Goal: Find contact information: Find contact information

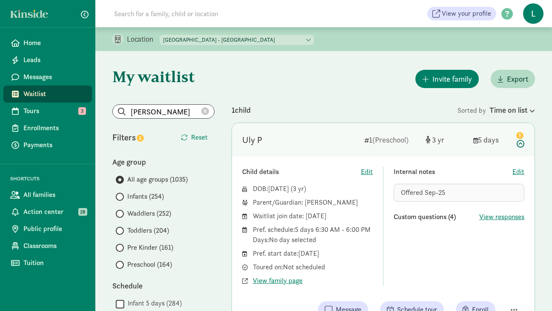
click at [237, 37] on select "La Escuelita Bilingual School - Columbia City La Escuelita Bilingual School - G…" at bounding box center [237, 40] width 154 height 10
select select "264153"
click at [160, 35] on select "La Escuelita Bilingual School - Columbia City La Escuelita Bilingual School - G…" at bounding box center [237, 40] width 154 height 10
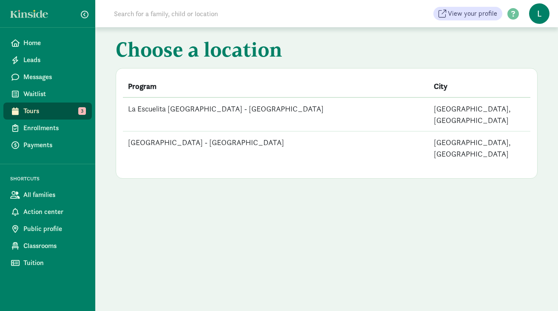
click at [210, 131] on td "[GEOGRAPHIC_DATA] - [GEOGRAPHIC_DATA]" at bounding box center [276, 148] width 306 height 34
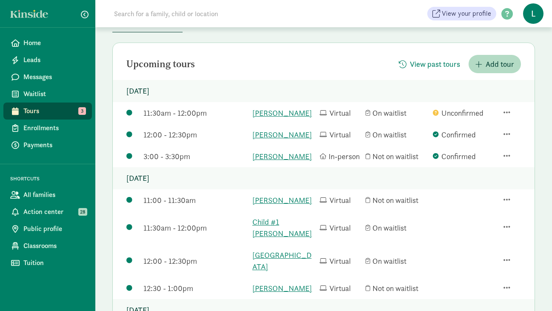
scroll to position [101, 0]
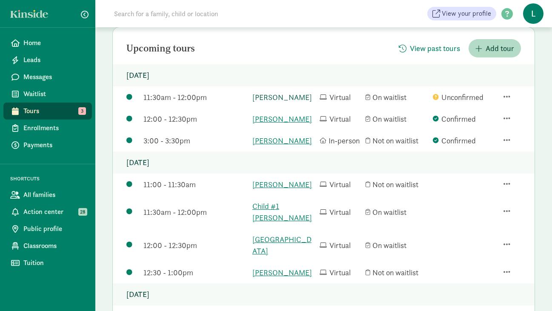
click at [280, 95] on link "[PERSON_NAME]" at bounding box center [283, 96] width 63 height 11
click at [274, 125] on link "[PERSON_NAME]" at bounding box center [283, 118] width 63 height 11
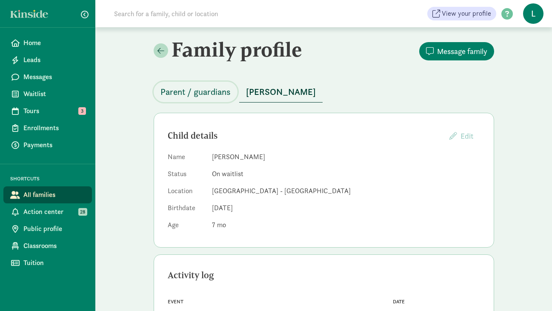
click at [209, 93] on span "Parent / guardians" at bounding box center [195, 92] width 70 height 14
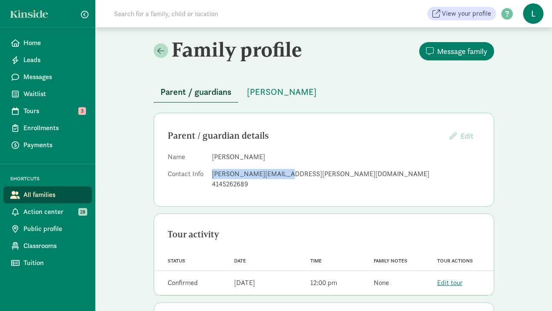
drag, startPoint x: 282, startPoint y: 175, endPoint x: 212, endPoint y: 172, distance: 70.7
click at [212, 172] on div "[PERSON_NAME][EMAIL_ADDRESS][PERSON_NAME][DOMAIN_NAME]" at bounding box center [346, 174] width 268 height 10
copy div "[PERSON_NAME][EMAIL_ADDRESS][PERSON_NAME][DOMAIN_NAME]"
